Goal: Browse casually

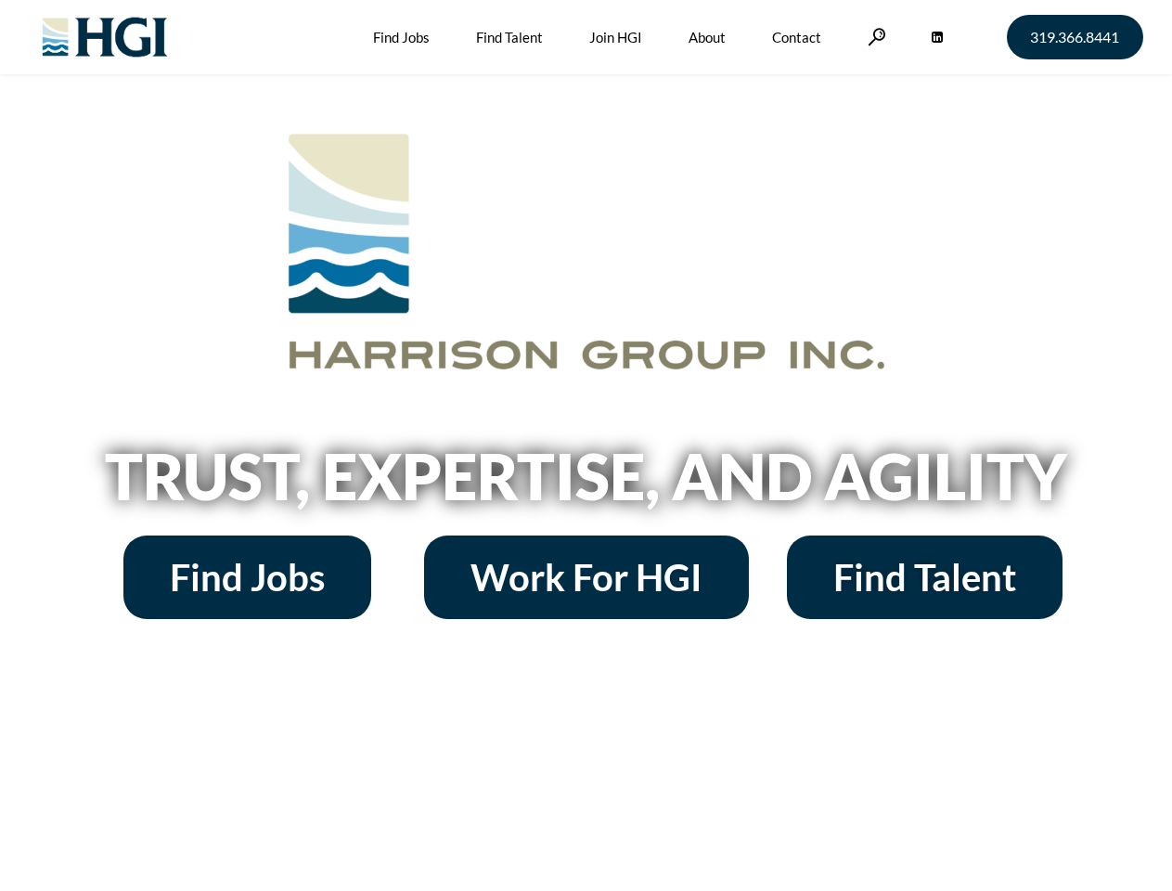
click at [586, 446] on h2 "Trust, Expertise, and Agility" at bounding box center [587, 476] width 1058 height 63
click at [874, 36] on link at bounding box center [877, 37] width 19 height 18
click at [586, 483] on h2 "Trust, Expertise, and Agility" at bounding box center [587, 476] width 1058 height 63
click at [586, 446] on h2 "Trust, Expertise, and Agility" at bounding box center [587, 476] width 1058 height 63
click at [874, 36] on link at bounding box center [877, 37] width 19 height 18
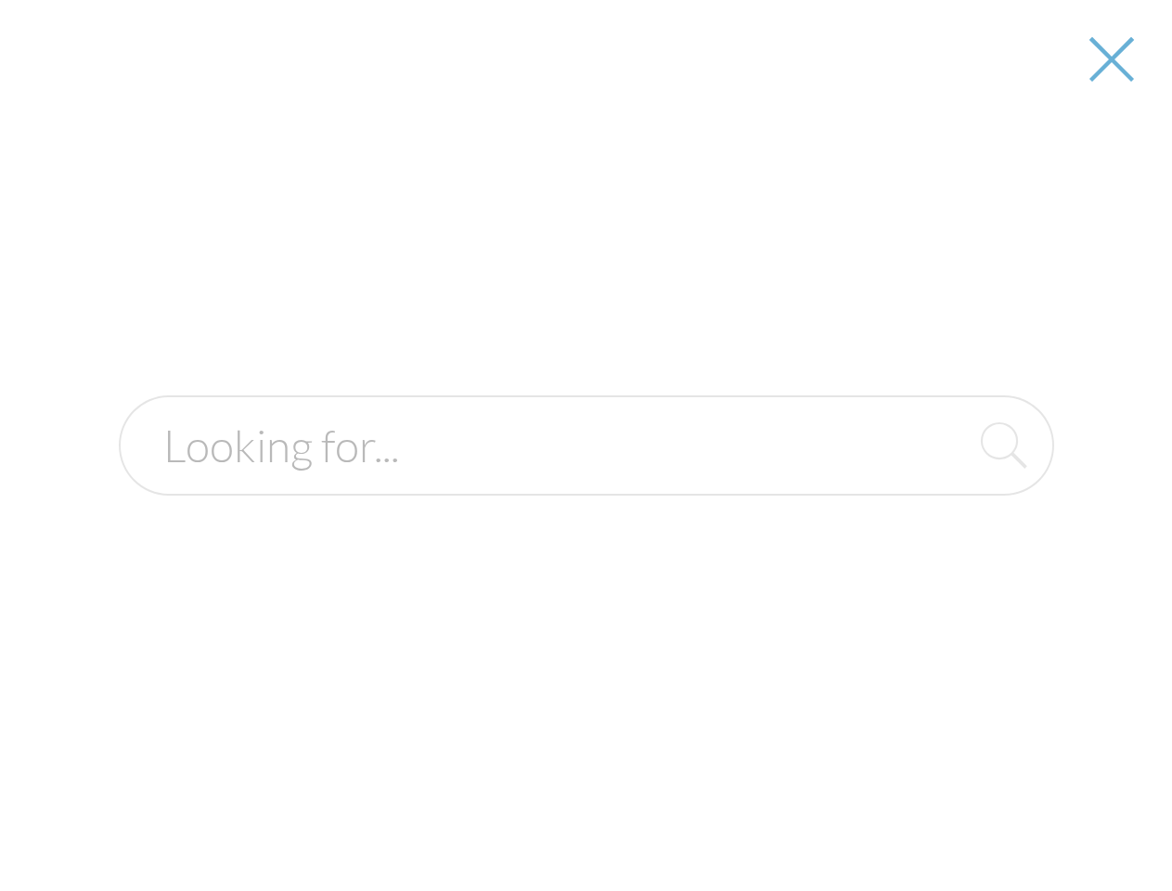
click at [586, 483] on h2 "Trust, Expertise, and Agility" at bounding box center [587, 476] width 1058 height 63
